Goal: Information Seeking & Learning: Learn about a topic

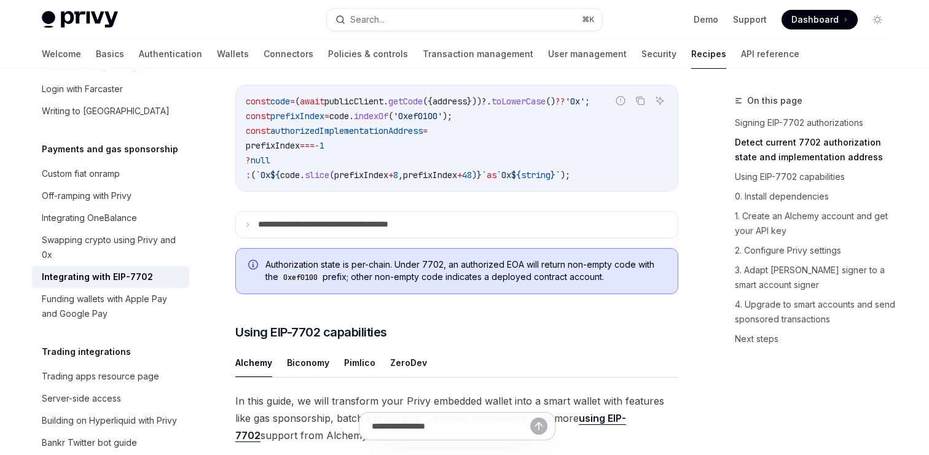
scroll to position [1043, 0]
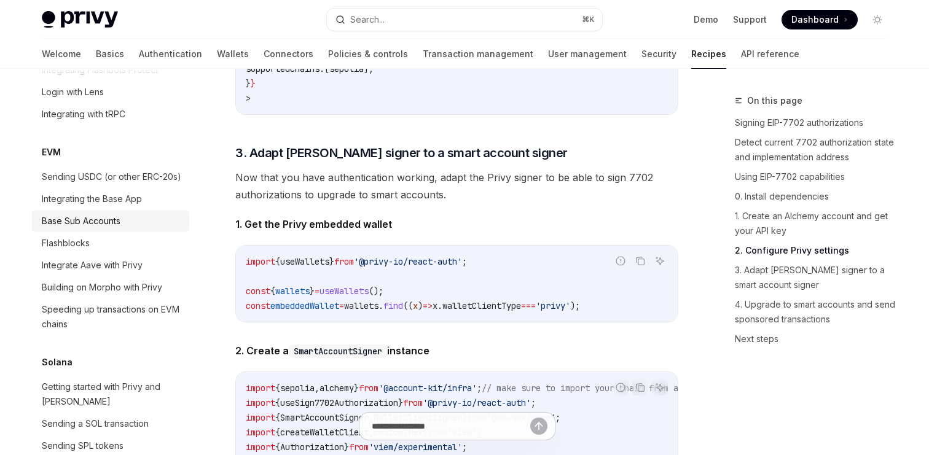
scroll to position [1680, 0]
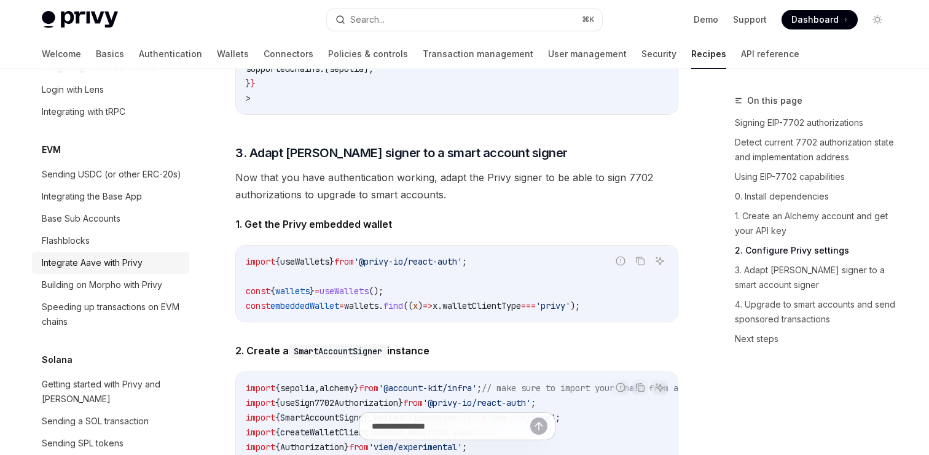
click at [123, 256] on div "Integrate Aave with Privy" at bounding box center [92, 263] width 101 height 15
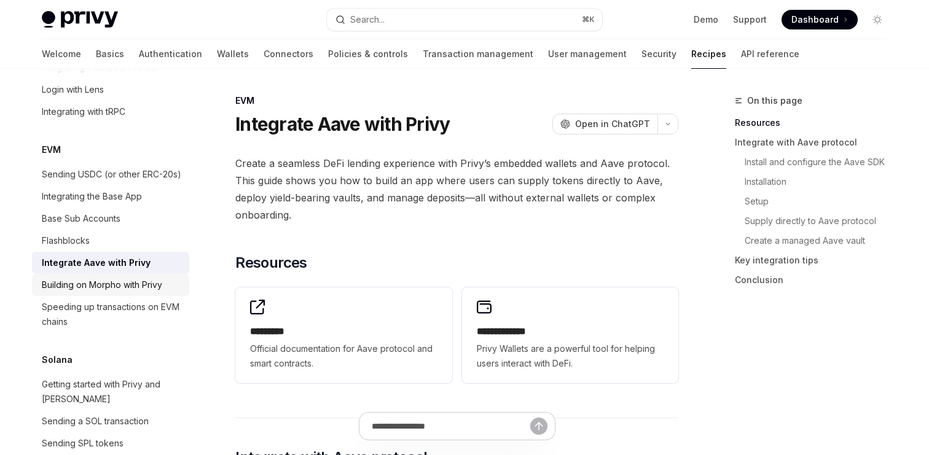
click at [135, 278] on div "Building on Morpho with Privy" at bounding box center [102, 285] width 120 height 15
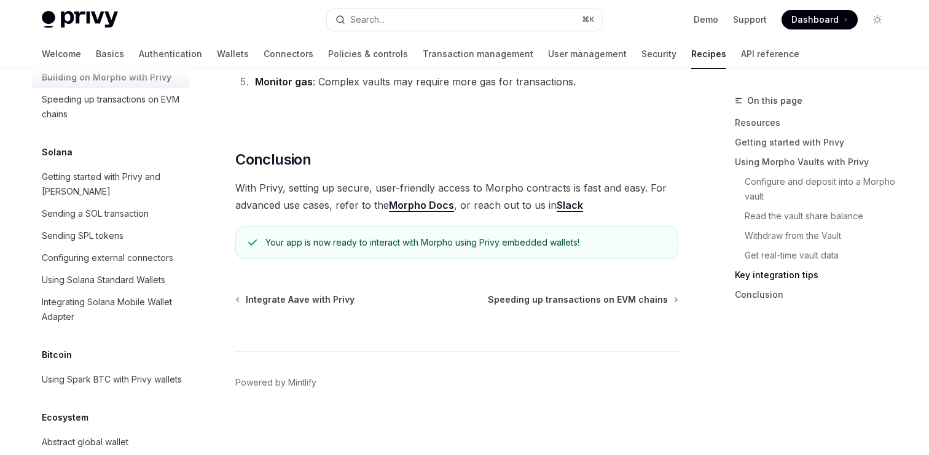
scroll to position [1911, 0]
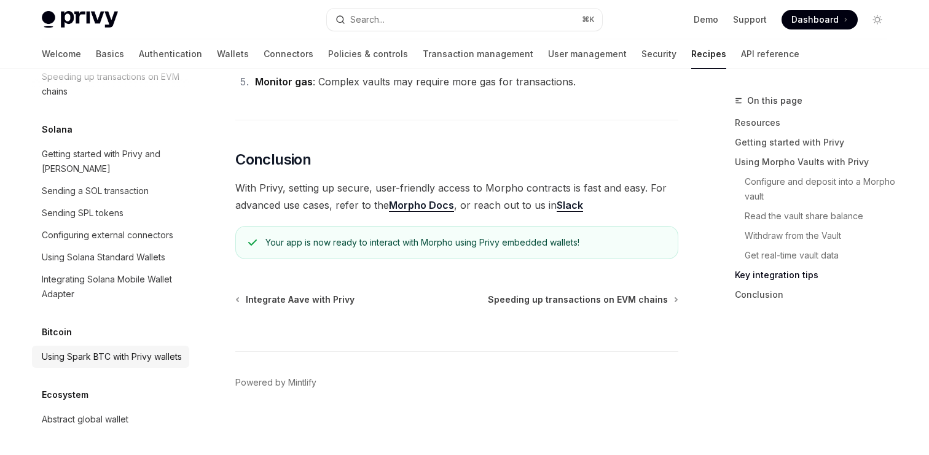
click at [144, 350] on div "Using Spark BTC with Privy wallets" at bounding box center [112, 357] width 140 height 15
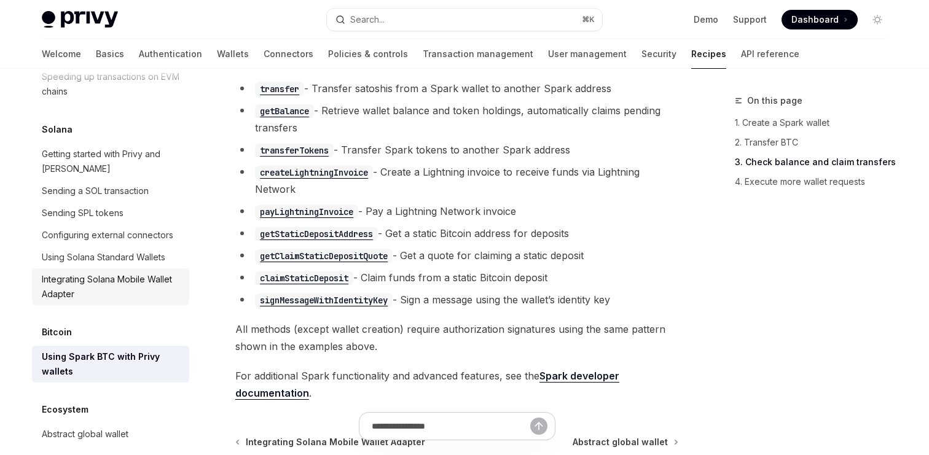
scroll to position [2521, 0]
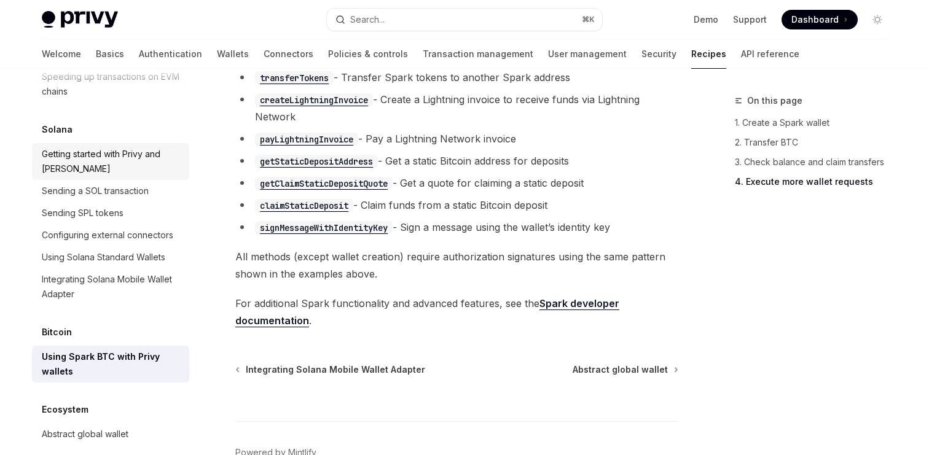
click at [146, 151] on div "Getting started with Privy and [PERSON_NAME]" at bounding box center [112, 161] width 140 height 29
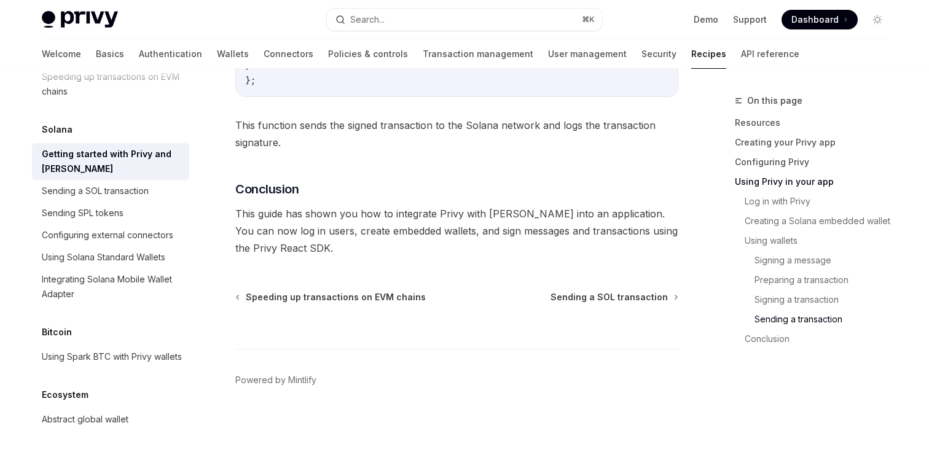
scroll to position [4434, 0]
click at [90, 206] on div "Sending SPL tokens" at bounding box center [83, 213] width 82 height 15
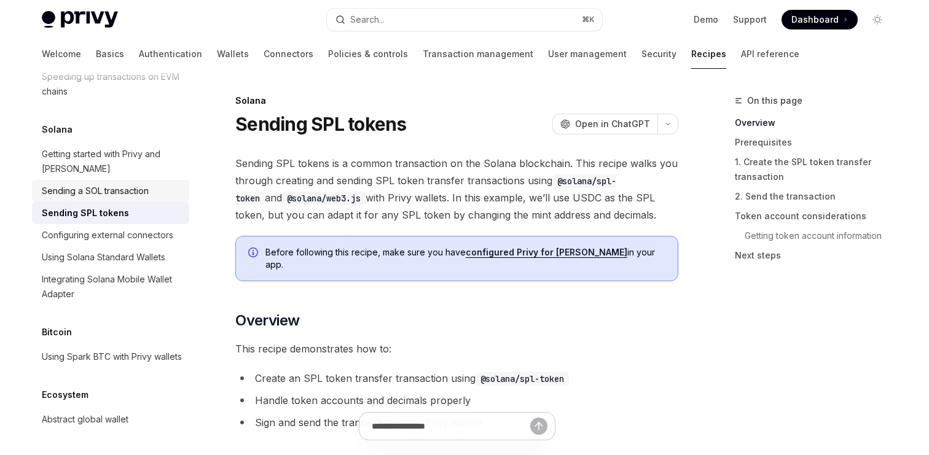
click at [88, 184] on div "Sending a SOL transaction" at bounding box center [95, 191] width 107 height 15
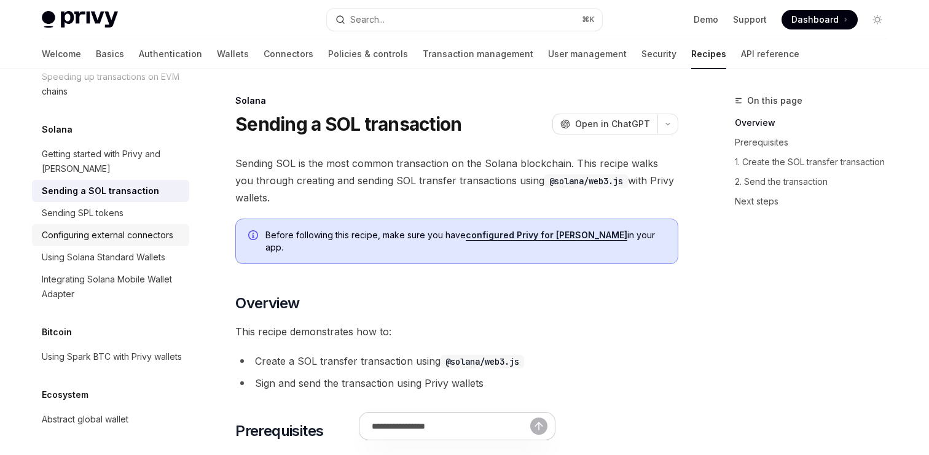
click at [86, 224] on link "Configuring external connectors" at bounding box center [110, 235] width 157 height 22
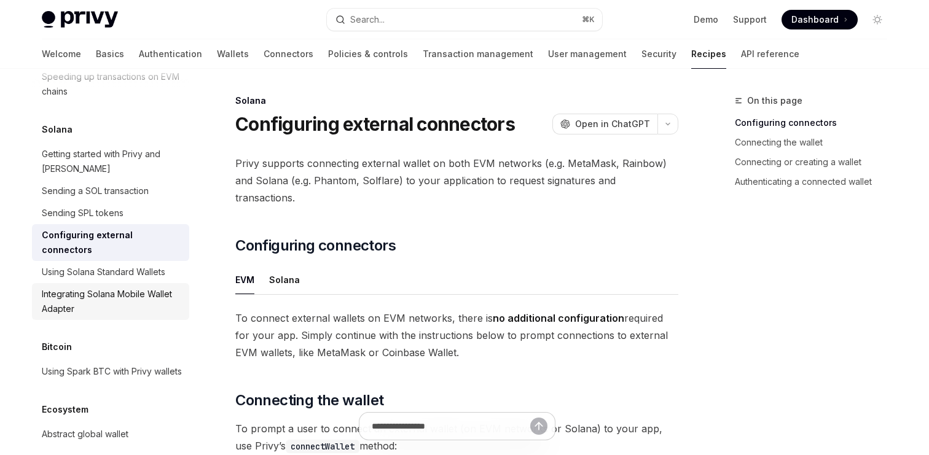
click at [122, 283] on link "Integrating Solana Mobile Wallet Adapter" at bounding box center [110, 301] width 157 height 37
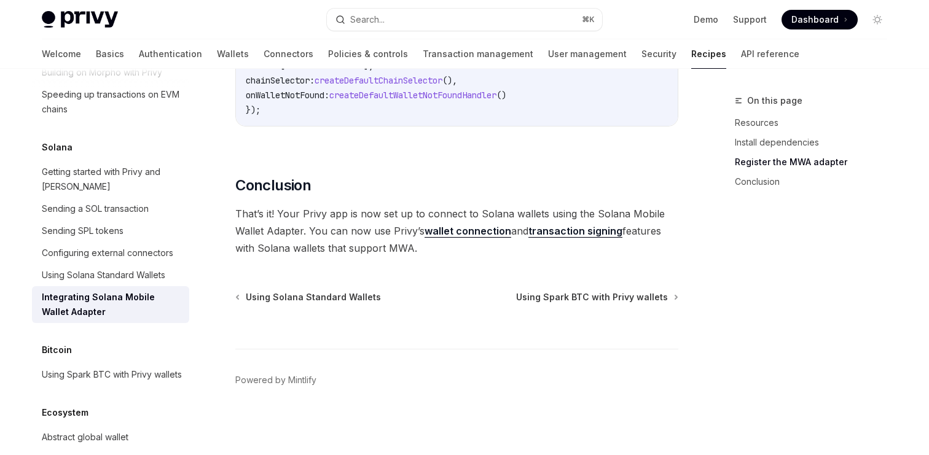
scroll to position [1911, 0]
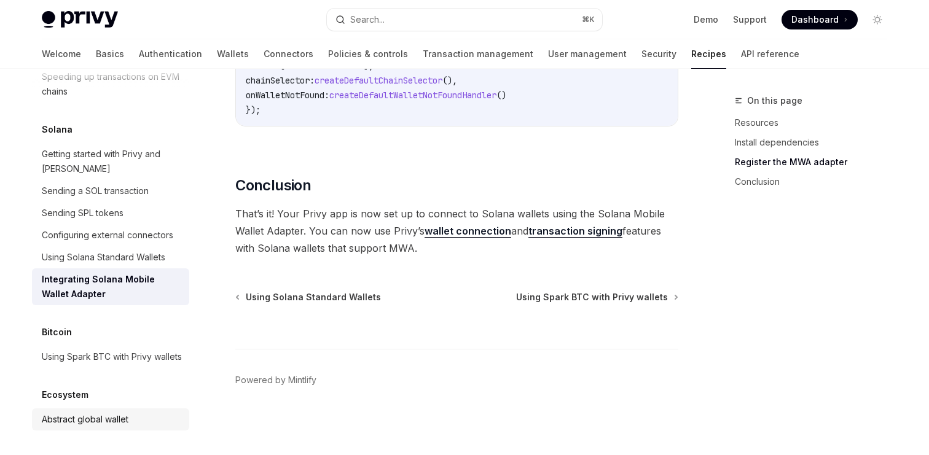
click at [133, 411] on link "Abstract global wallet" at bounding box center [110, 420] width 157 height 22
type textarea "*"
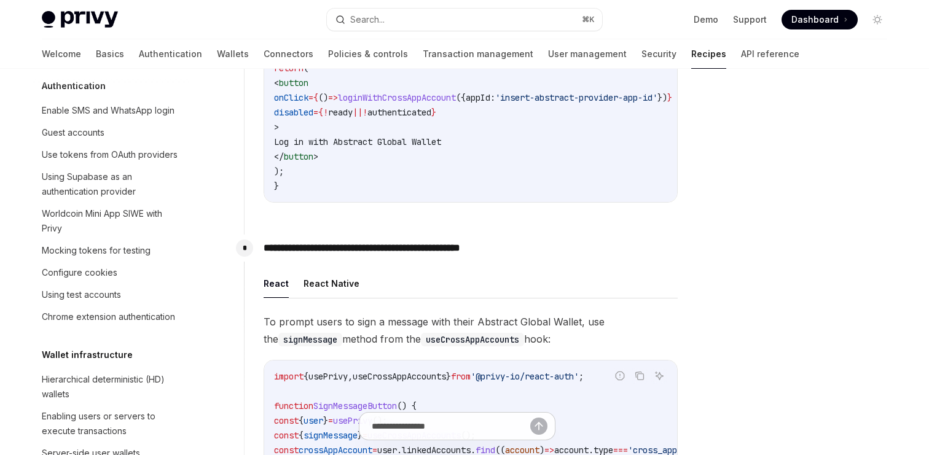
scroll to position [784, 0]
